Goal: Contribute content: Contribute content

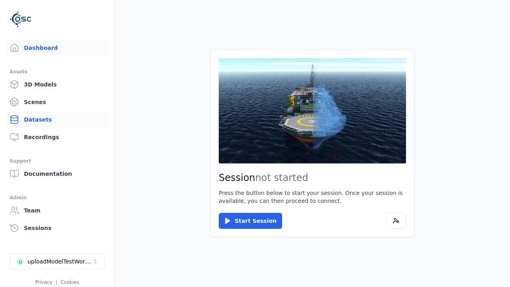
click at [57, 119] on link "Datasets" at bounding box center [57, 120] width 102 height 16
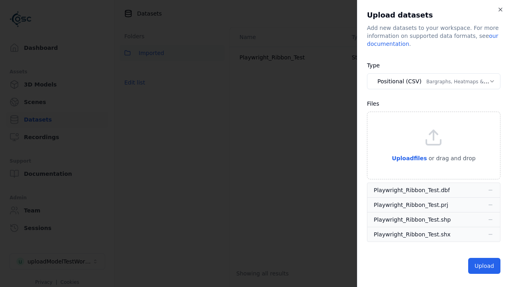
click at [433, 81] on button "Positional (CSV) Bargraphs, Heatmaps & Pins" at bounding box center [433, 81] width 133 height 16
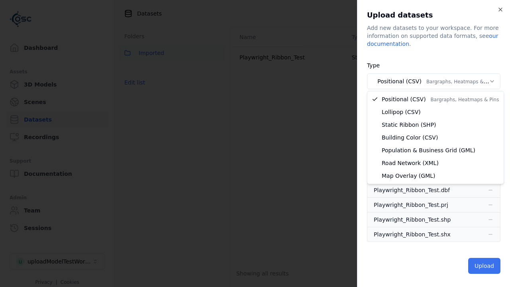
select select "*****"
click at [485, 266] on button "Upload" at bounding box center [484, 266] width 32 height 16
